Goal: Book appointment/travel/reservation

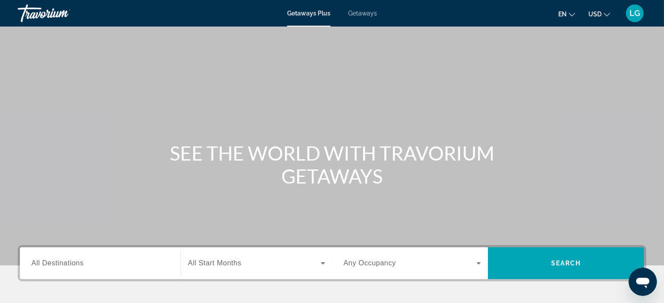
click at [357, 14] on span "Getaways" at bounding box center [362, 13] width 29 height 7
click at [108, 262] on input "Destination All Destinations" at bounding box center [100, 263] width 138 height 11
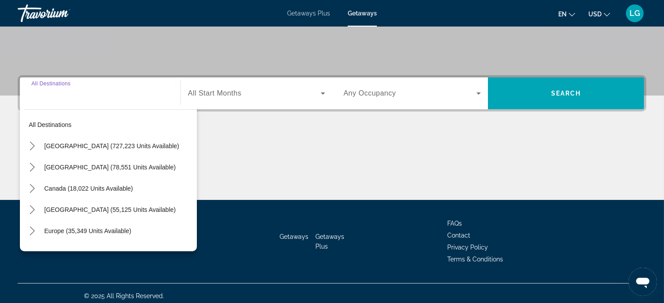
scroll to position [174, 0]
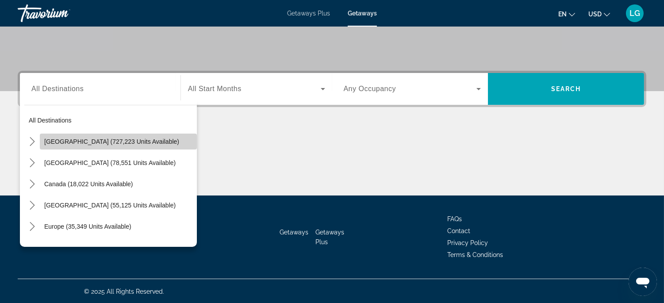
click at [119, 144] on span "[GEOGRAPHIC_DATA] (727,223 units available)" at bounding box center [111, 141] width 135 height 7
type input "**********"
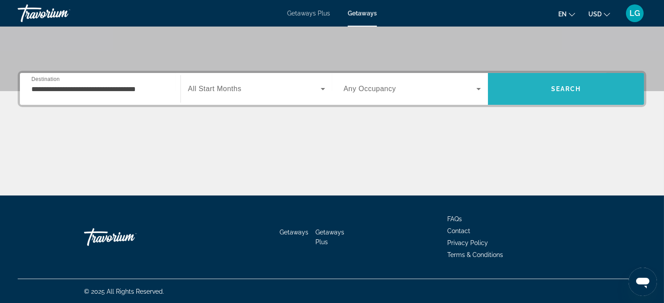
click at [513, 90] on span "Search" at bounding box center [566, 88] width 156 height 21
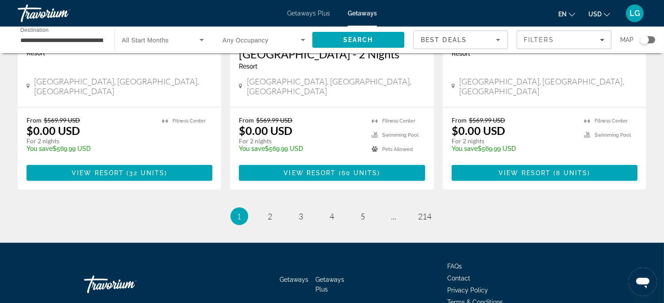
scroll to position [1182, 0]
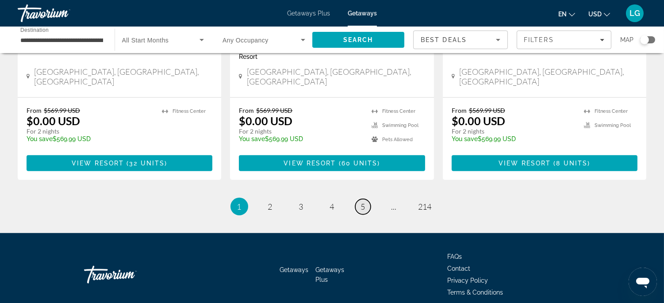
click at [364, 202] on span "5" at bounding box center [363, 207] width 4 height 10
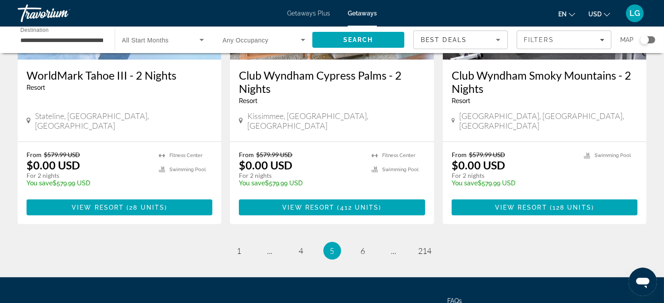
scroll to position [1181, 0]
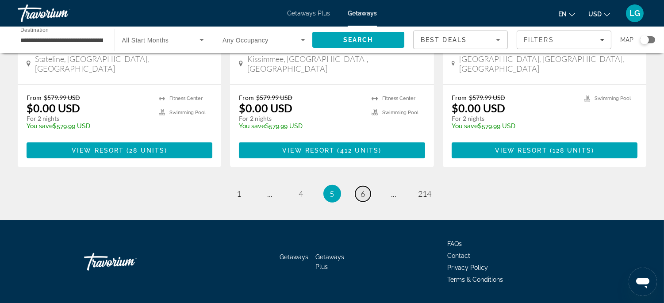
click at [361, 189] on span "6" at bounding box center [363, 194] width 4 height 10
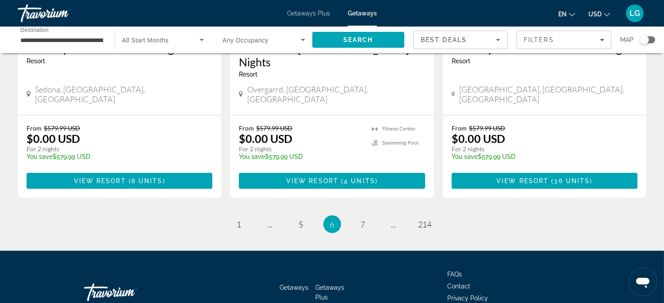
scroll to position [1167, 0]
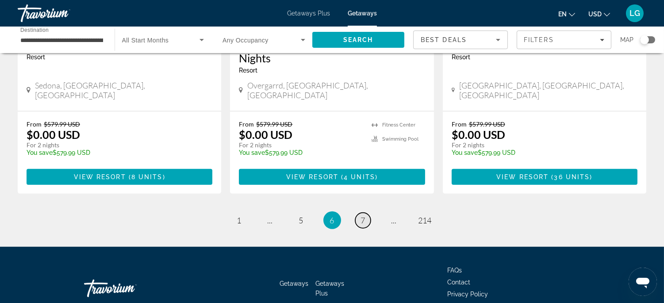
click at [365, 215] on span "7" at bounding box center [363, 220] width 4 height 10
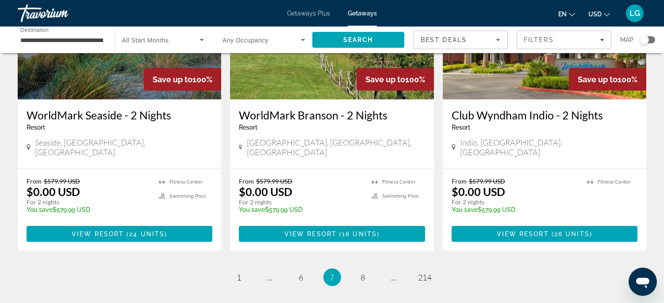
scroll to position [1131, 0]
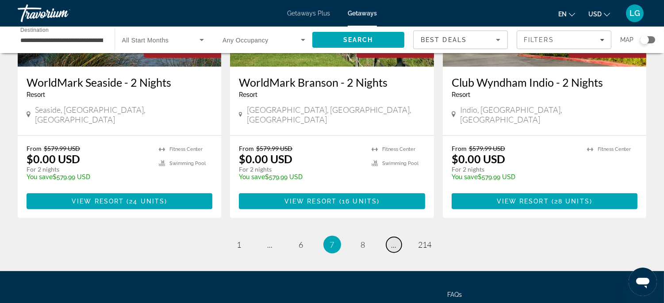
click at [394, 240] on span "..." at bounding box center [393, 245] width 5 height 10
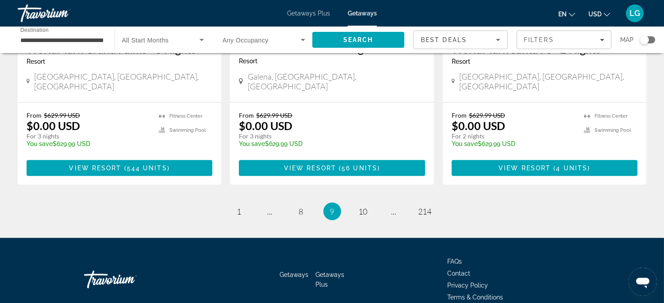
scroll to position [1155, 0]
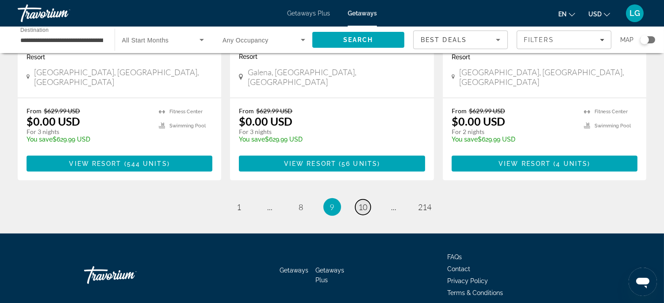
click at [363, 202] on span "10" at bounding box center [363, 207] width 9 height 10
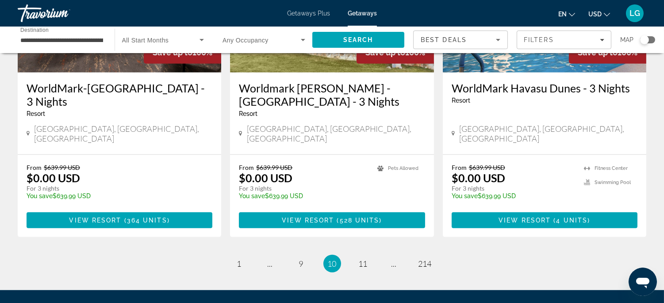
scroll to position [1181, 0]
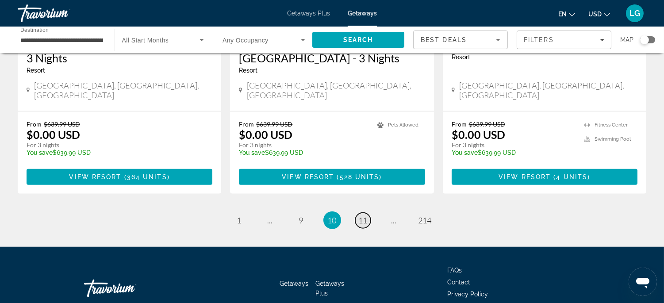
click at [364, 215] on span "11" at bounding box center [363, 220] width 9 height 10
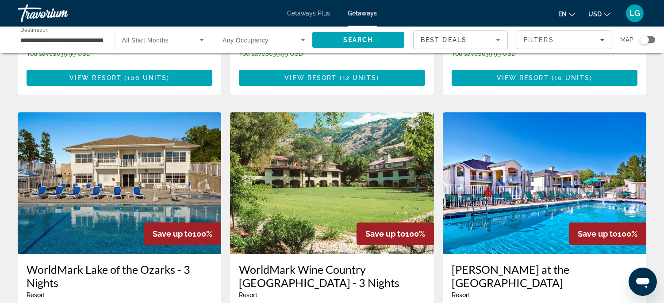
scroll to position [341, 0]
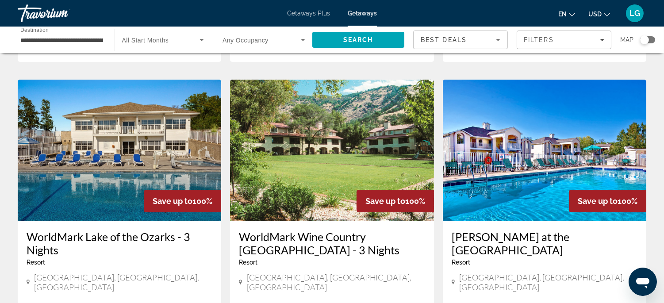
click at [304, 172] on img "Main content" at bounding box center [331, 151] width 203 height 142
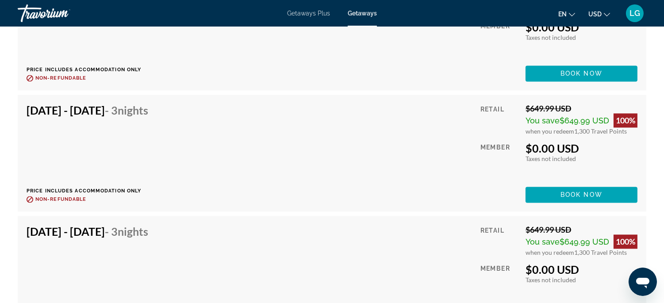
scroll to position [15134, 0]
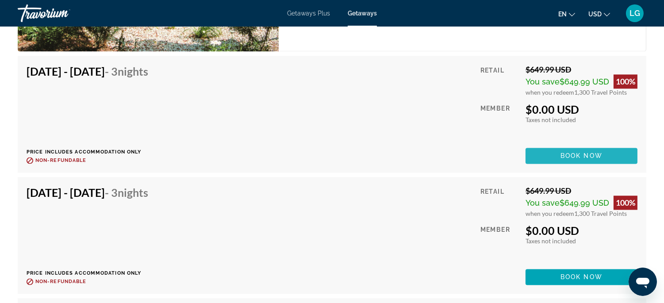
click at [535, 153] on span "Main content" at bounding box center [581, 155] width 112 height 21
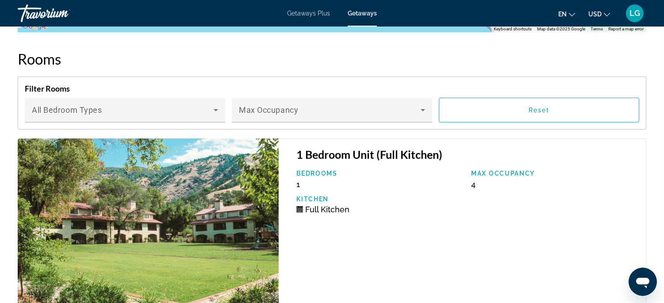
scroll to position [1603, 0]
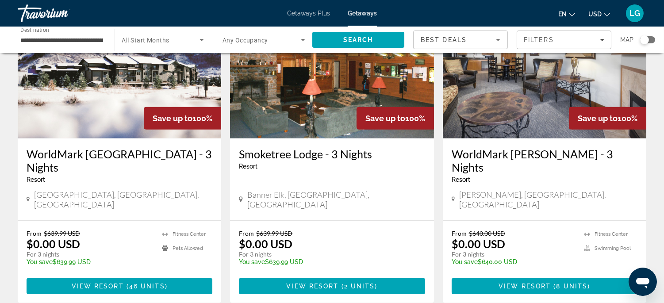
scroll to position [1078, 0]
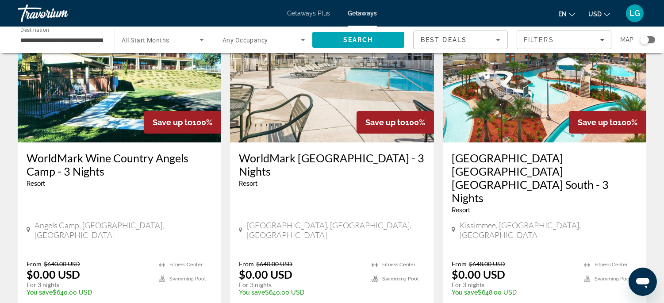
scroll to position [82, 0]
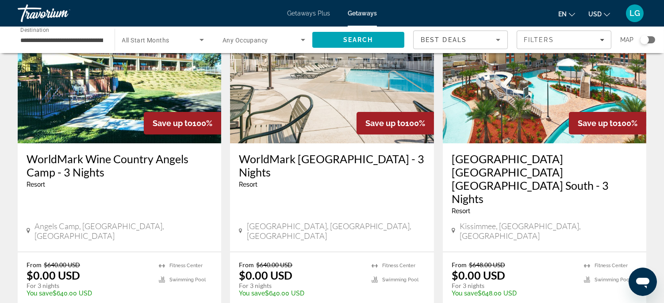
click at [117, 138] on img "Main content" at bounding box center [119, 73] width 203 height 142
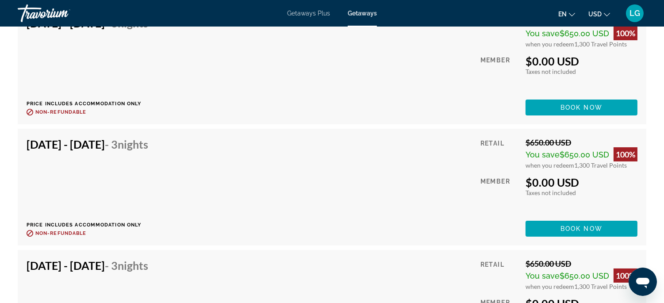
scroll to position [12167, 0]
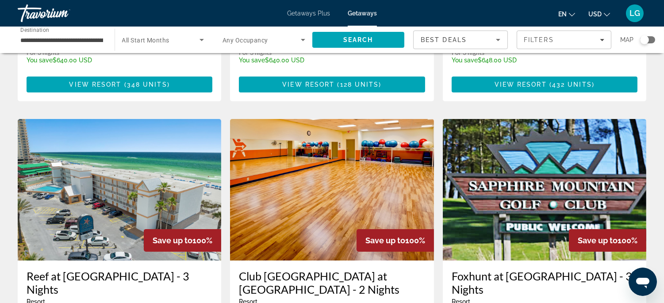
scroll to position [348, 0]
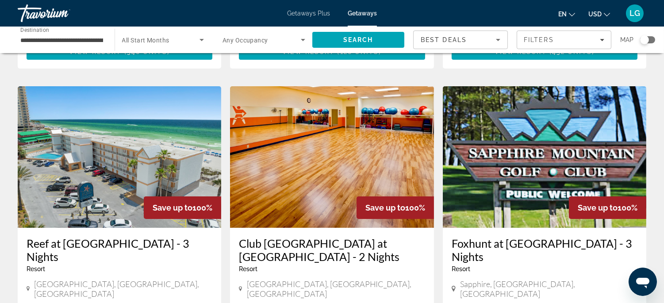
click at [104, 173] on img "Main content" at bounding box center [119, 157] width 203 height 142
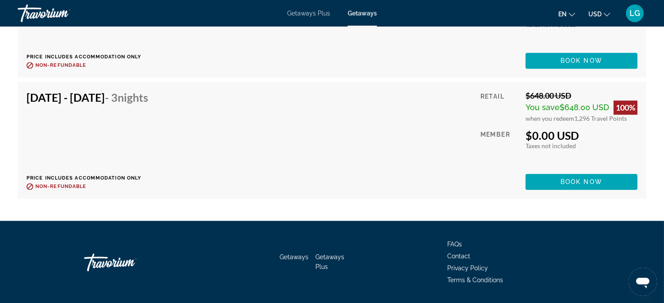
scroll to position [9642, 0]
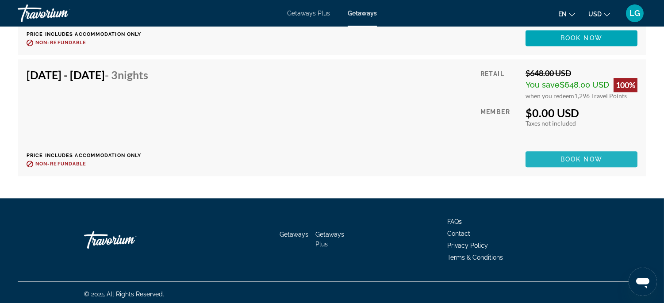
click at [587, 156] on span "Book now" at bounding box center [581, 159] width 42 height 7
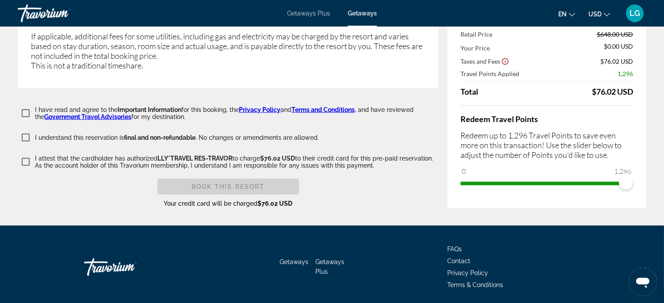
scroll to position [1518, 0]
